Goal: Find specific page/section: Find specific page/section

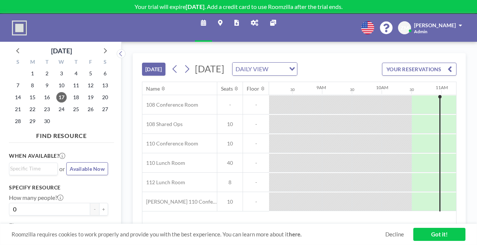
scroll to position [0, 484]
click at [250, 22] on link "Admin panel" at bounding box center [254, 28] width 19 height 28
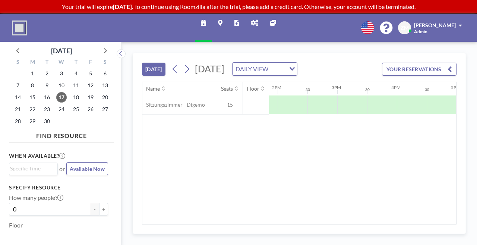
scroll to position [0, 893]
click at [240, 23] on link "Reports" at bounding box center [236, 28] width 16 height 28
